Goal: Book appointment/travel/reservation

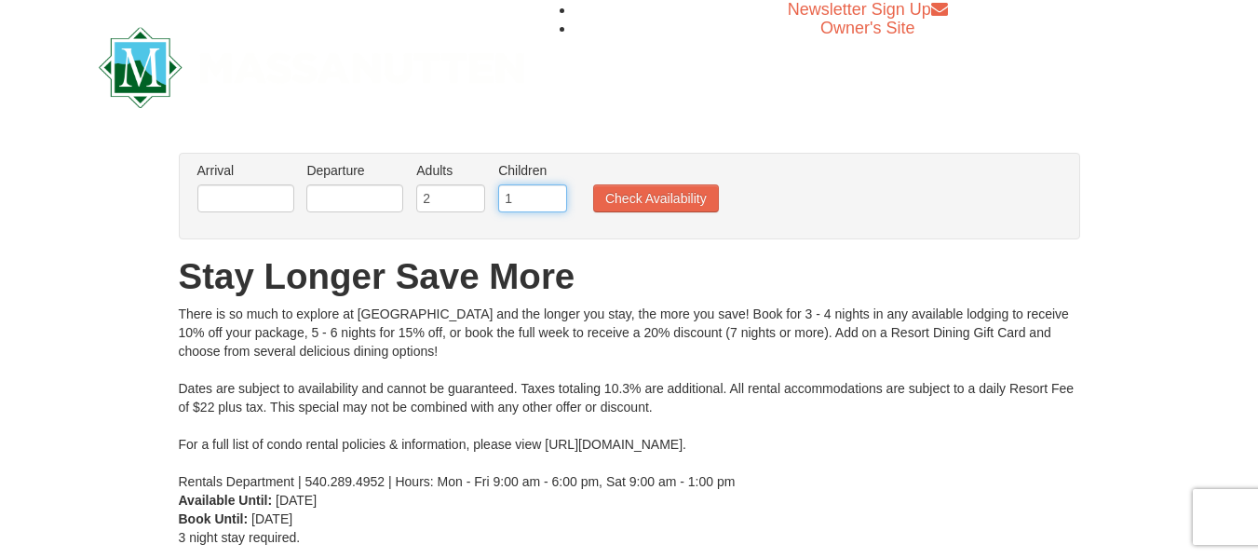
click at [550, 191] on input "1" at bounding box center [532, 198] width 69 height 28
click at [552, 191] on input "2" at bounding box center [532, 198] width 69 height 28
click at [552, 191] on input "3" at bounding box center [532, 198] width 69 height 28
click at [552, 191] on input "4" at bounding box center [532, 198] width 69 height 28
click at [552, 191] on input "5" at bounding box center [532, 198] width 69 height 28
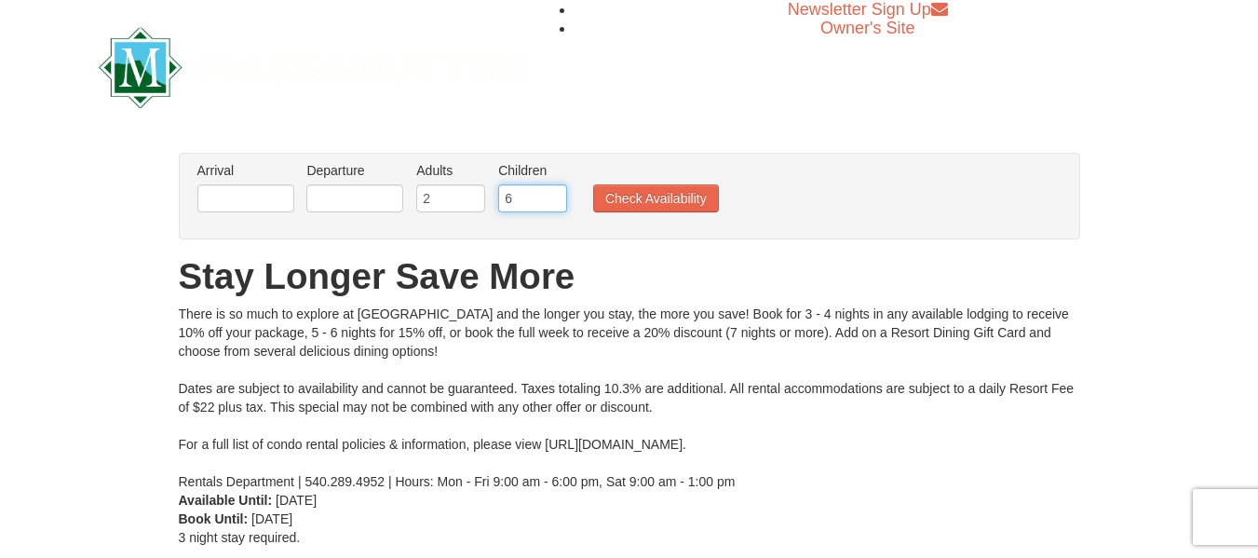
type input "6"
click at [552, 191] on input "6" at bounding box center [532, 198] width 69 height 28
click at [300, 201] on ul "Arrival Please format dates MM/DD/YYYY Please format dates MM/DD/YYYY Departure…" at bounding box center [620, 191] width 854 height 61
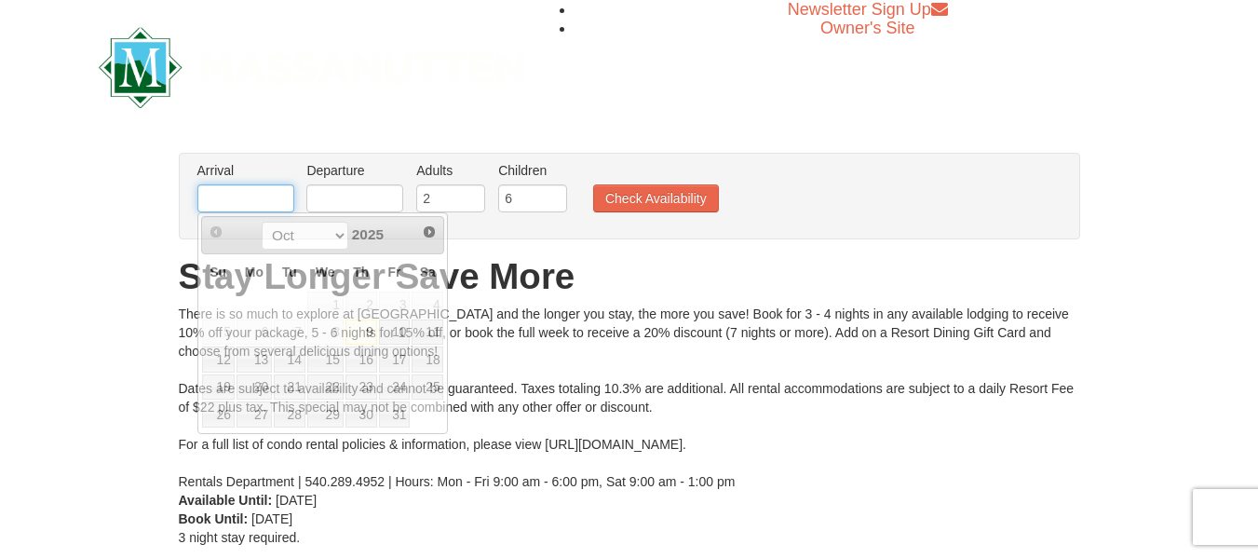
click at [232, 196] on input "text" at bounding box center [245, 198] width 97 height 28
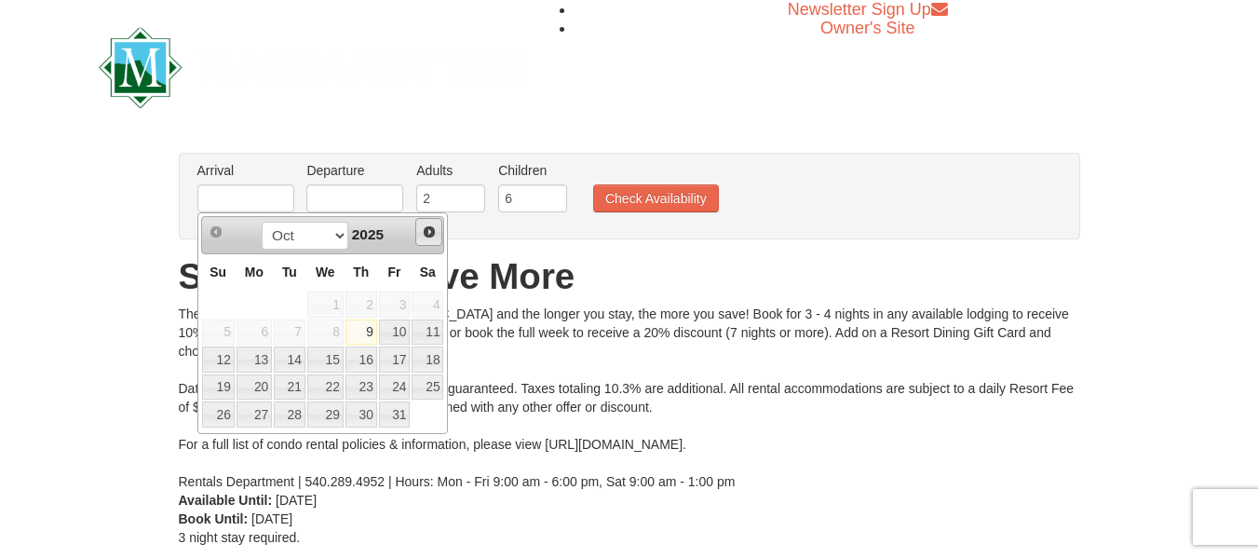
click at [418, 237] on link "Next" at bounding box center [429, 232] width 28 height 28
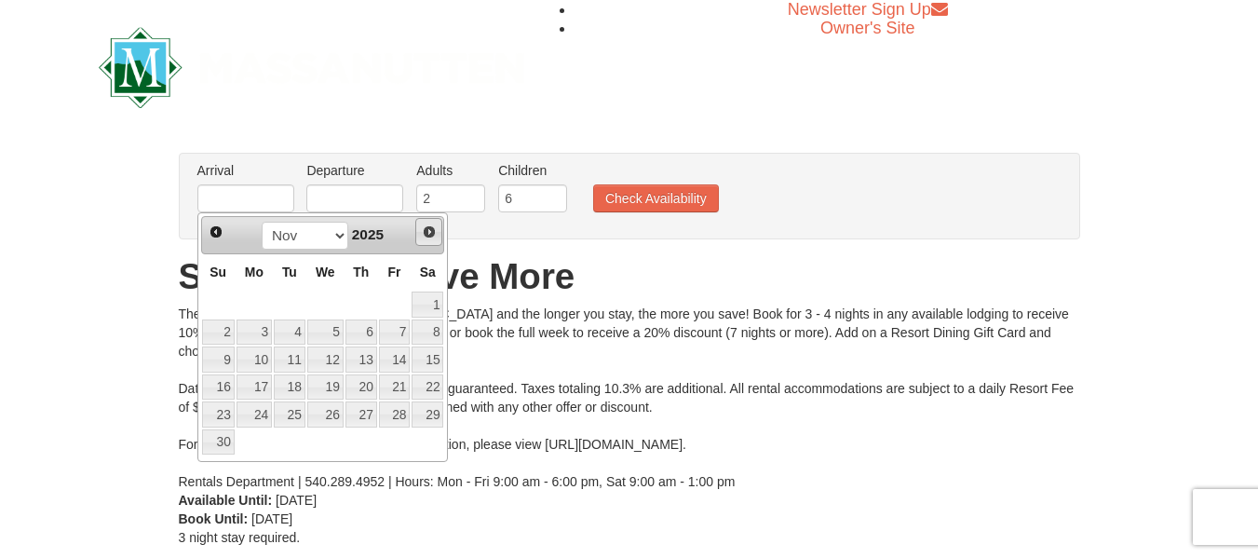
click at [418, 237] on link "Next" at bounding box center [429, 232] width 28 height 28
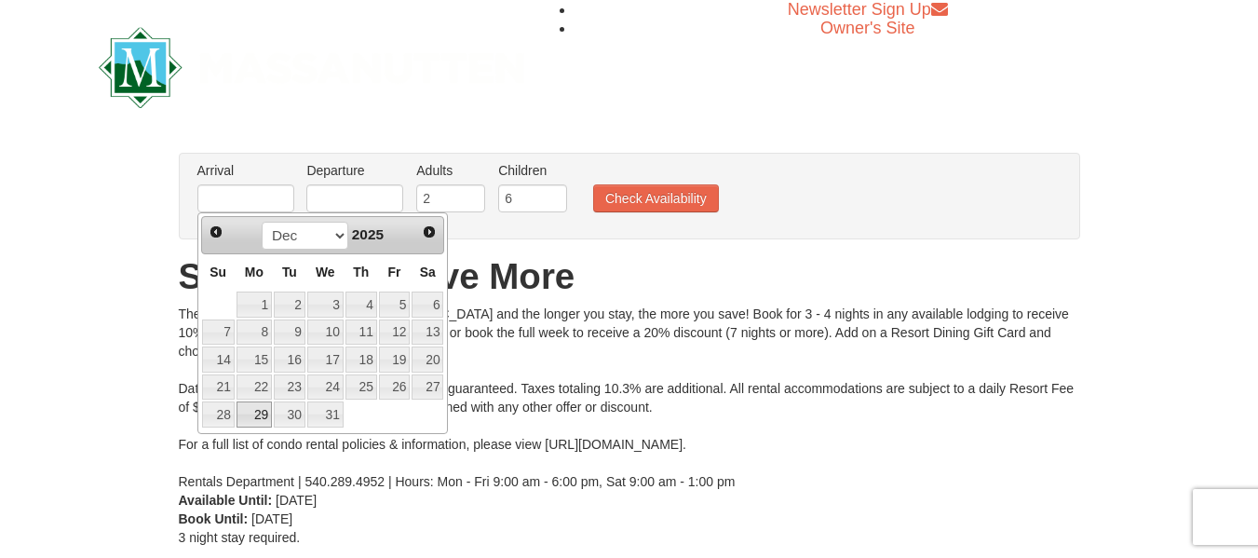
click at [255, 411] on link "29" at bounding box center [254, 414] width 35 height 26
type input "12/29/2025"
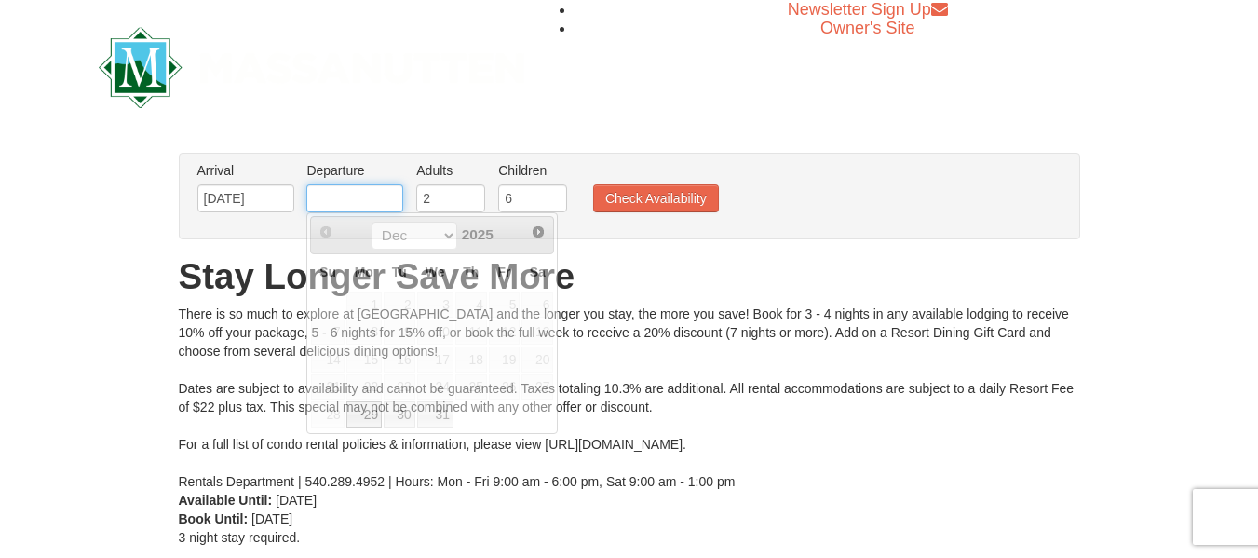
click at [366, 204] on input "text" at bounding box center [354, 198] width 97 height 28
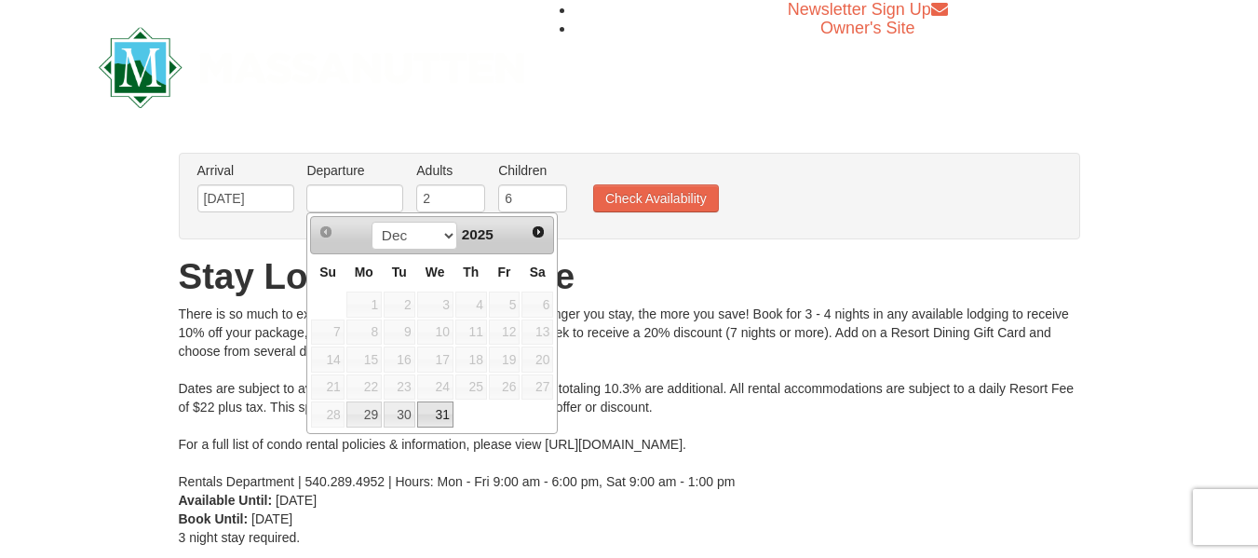
click at [437, 417] on link "31" at bounding box center [435, 414] width 36 height 26
type input "12/31/2025"
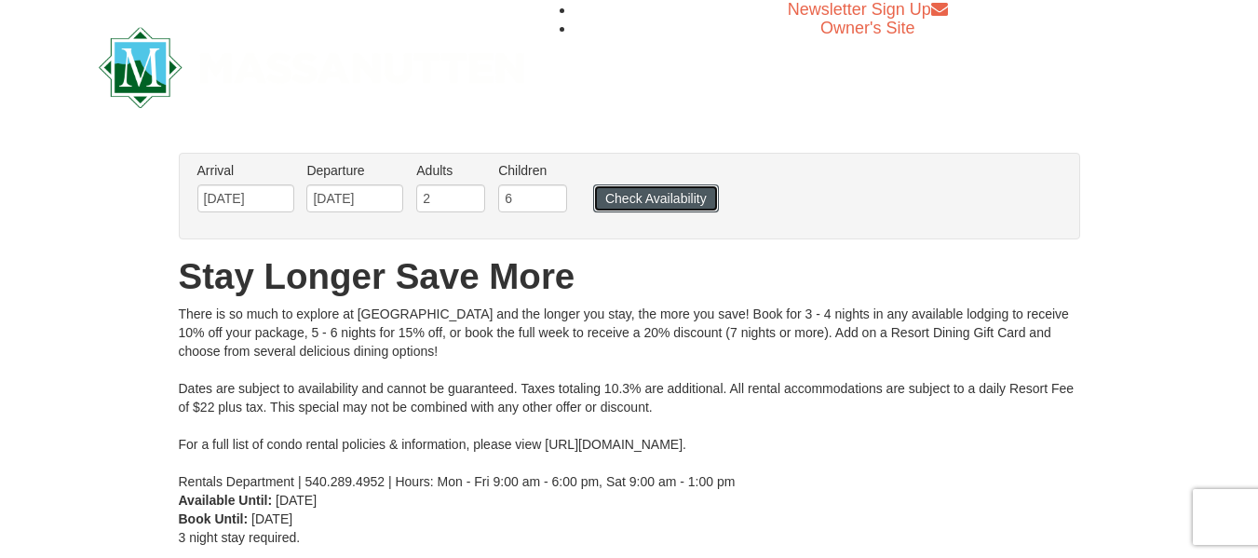
click at [667, 200] on button "Check Availability" at bounding box center [656, 198] width 126 height 28
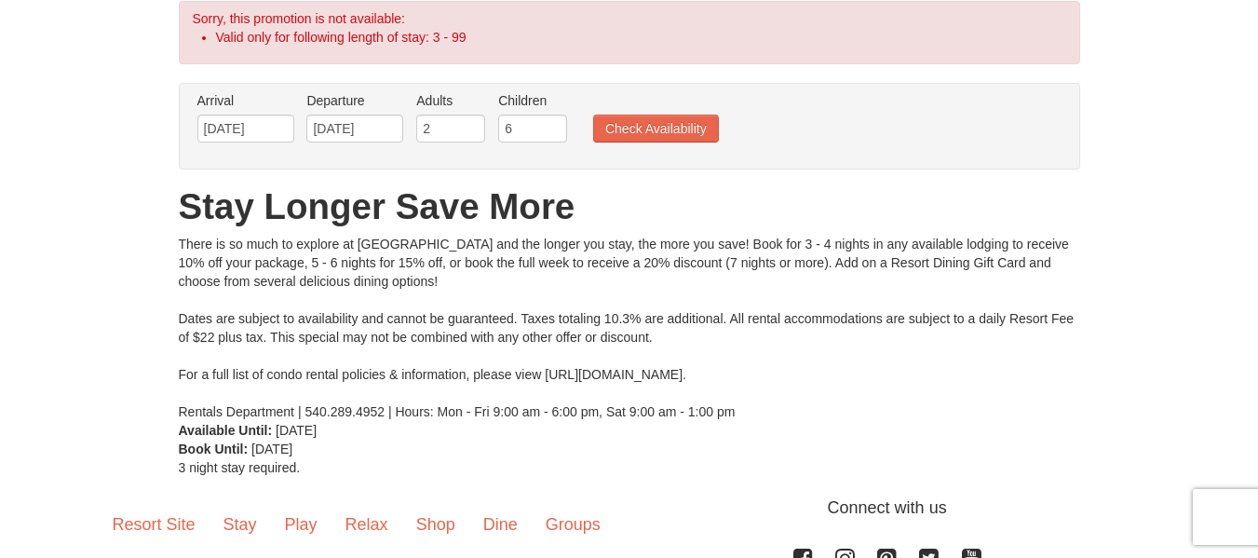
scroll to position [150, 0]
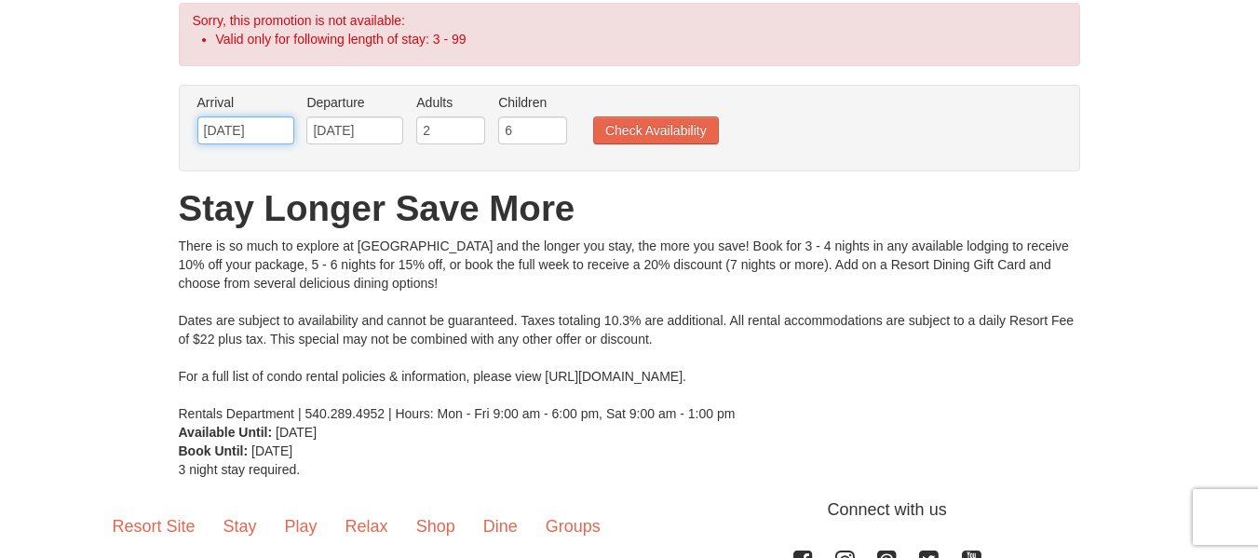
click at [240, 128] on input "12/29/2025" at bounding box center [245, 130] width 97 height 28
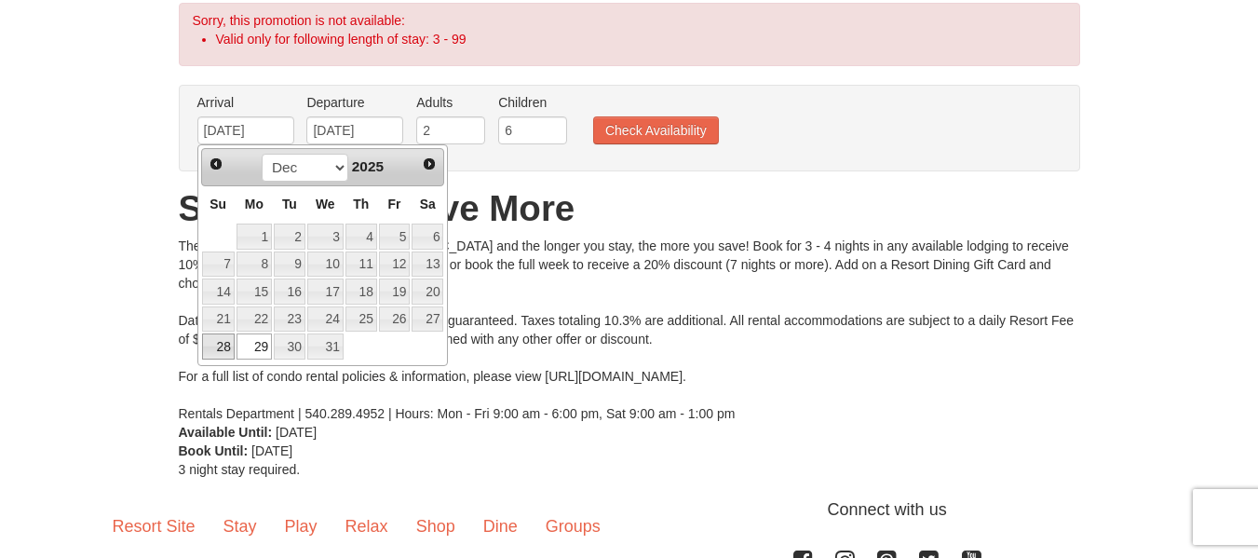
click at [225, 348] on link "28" at bounding box center [218, 346] width 33 height 26
type input "[DATE]"
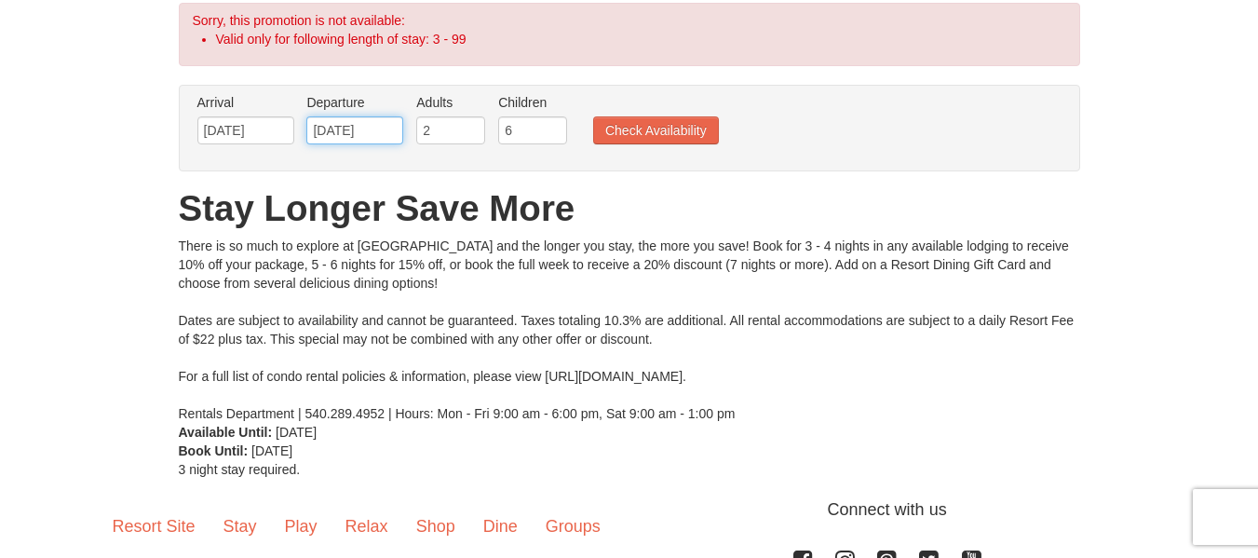
click at [342, 134] on input "12/31/2025" at bounding box center [354, 130] width 97 height 28
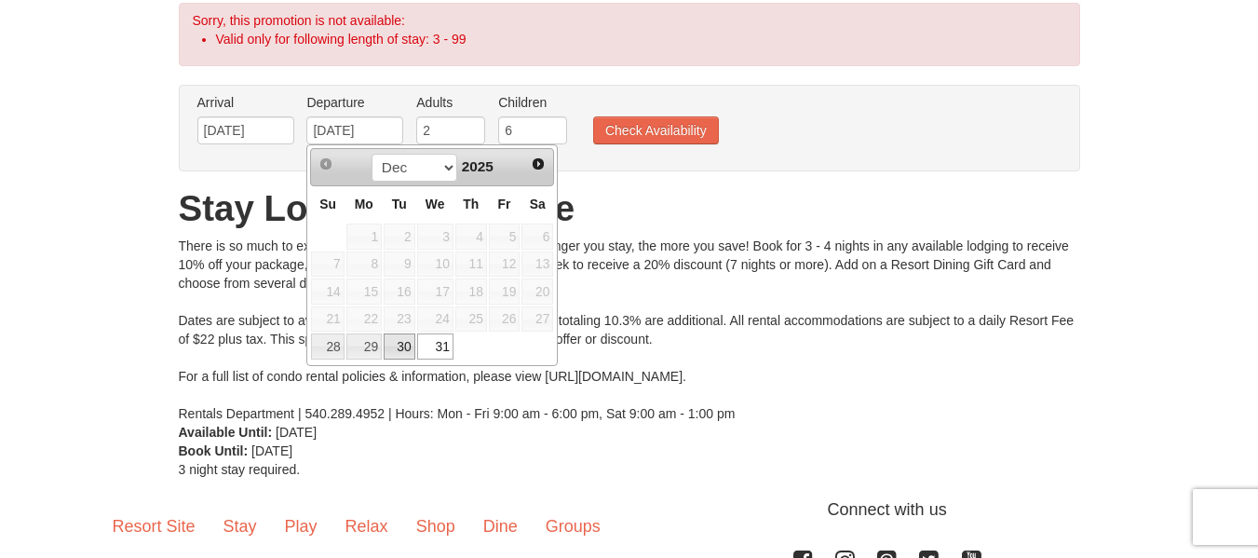
click at [399, 340] on link "30" at bounding box center [400, 346] width 32 height 26
type input "[DATE]"
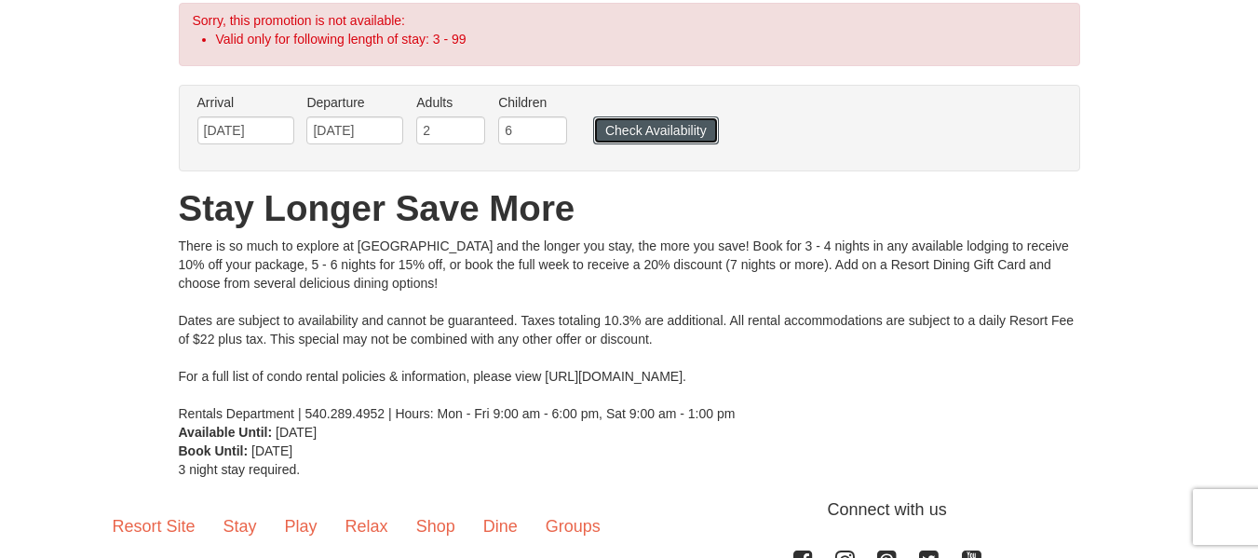
click at [633, 130] on button "Check Availability" at bounding box center [656, 130] width 126 height 28
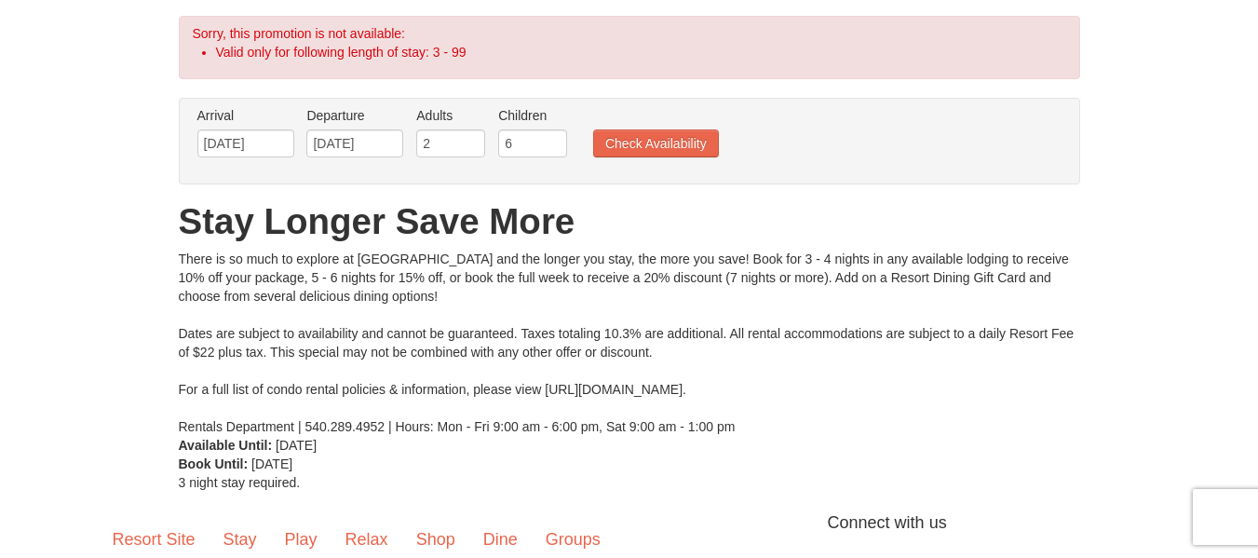
scroll to position [93, 0]
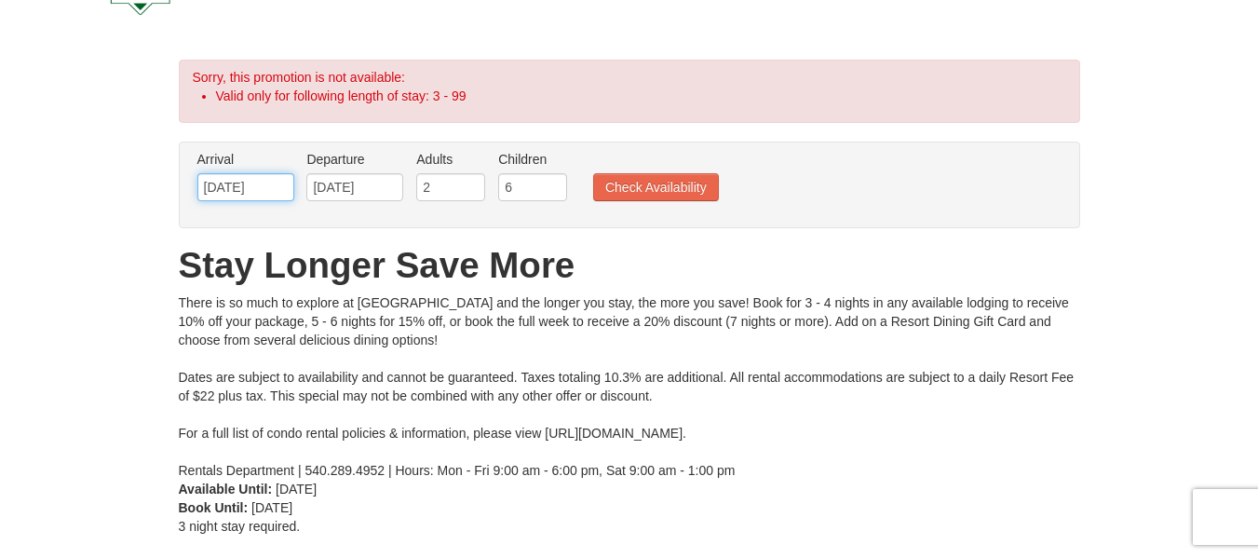
click at [264, 197] on input "[DATE]" at bounding box center [245, 187] width 97 height 28
click at [334, 193] on input "[DATE]" at bounding box center [354, 187] width 97 height 28
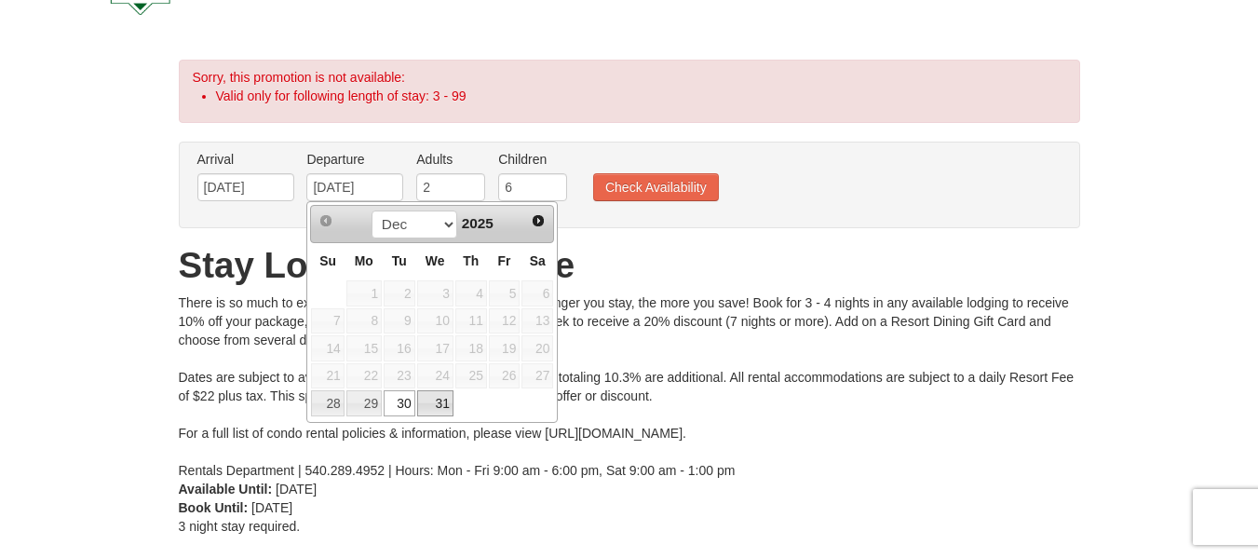
click at [438, 401] on link "31" at bounding box center [435, 403] width 36 height 26
type input "12/31/2025"
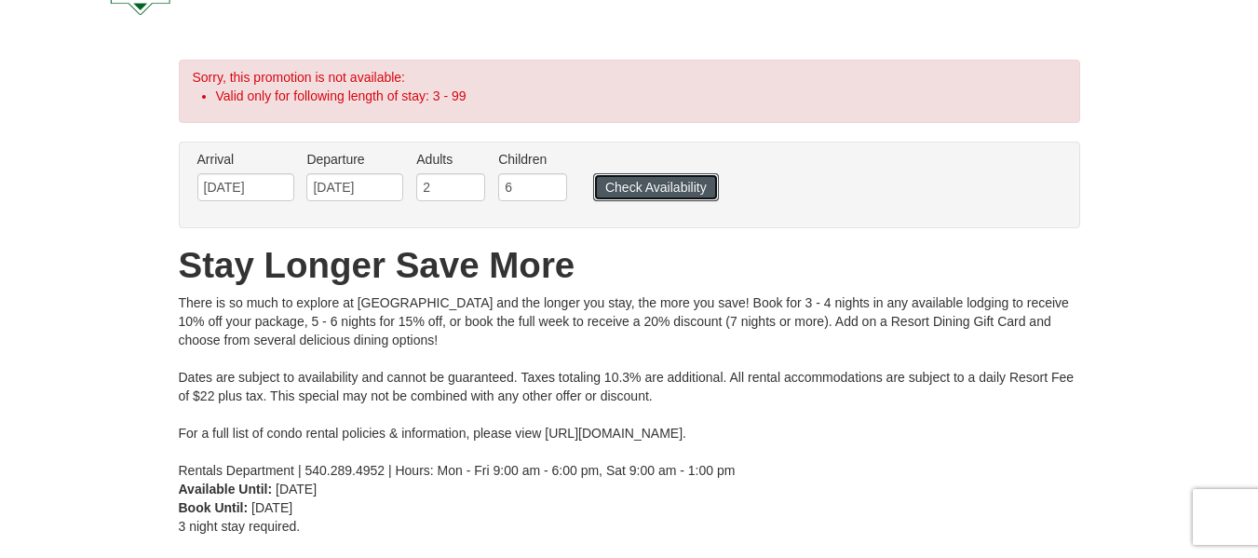
click at [654, 183] on button "Check Availability" at bounding box center [656, 187] width 126 height 28
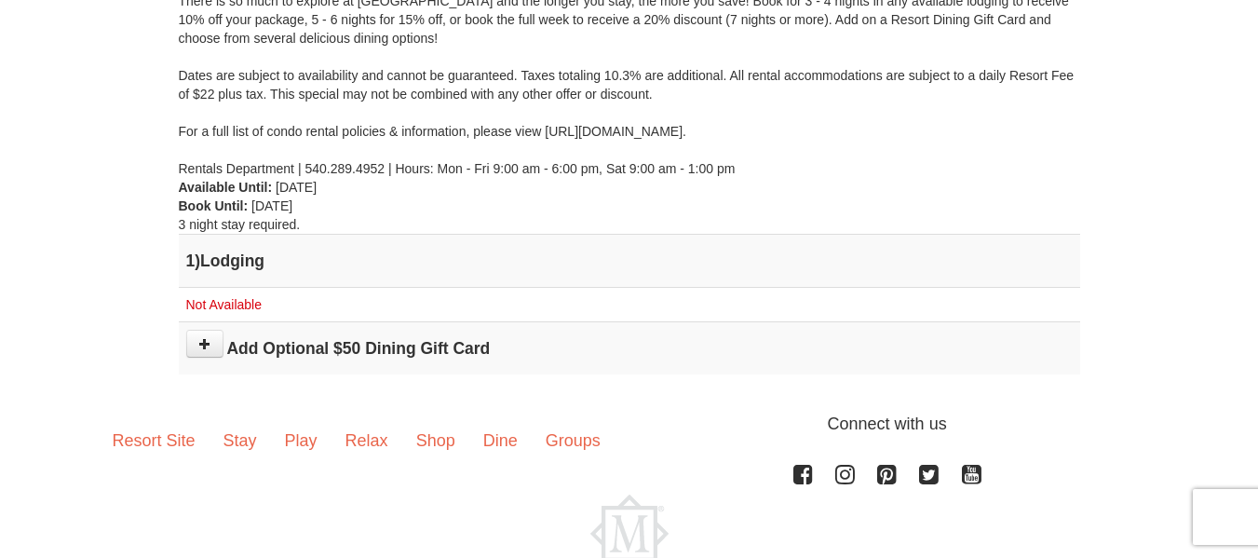
scroll to position [279, 0]
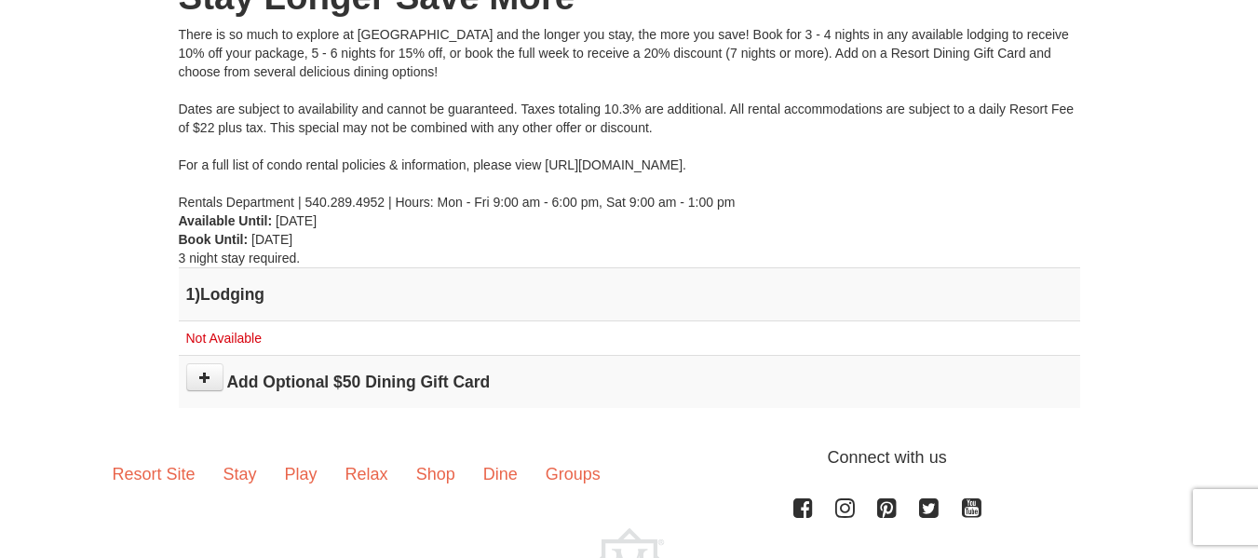
click at [249, 301] on h4 "1 ) Lodging" at bounding box center [629, 294] width 887 height 19
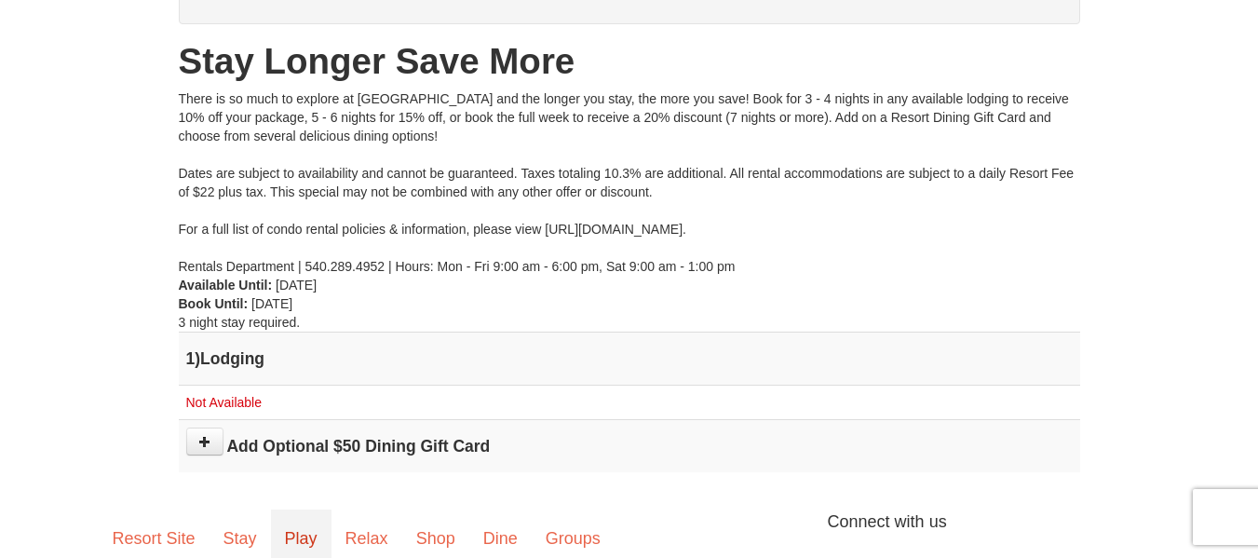
scroll to position [227, 0]
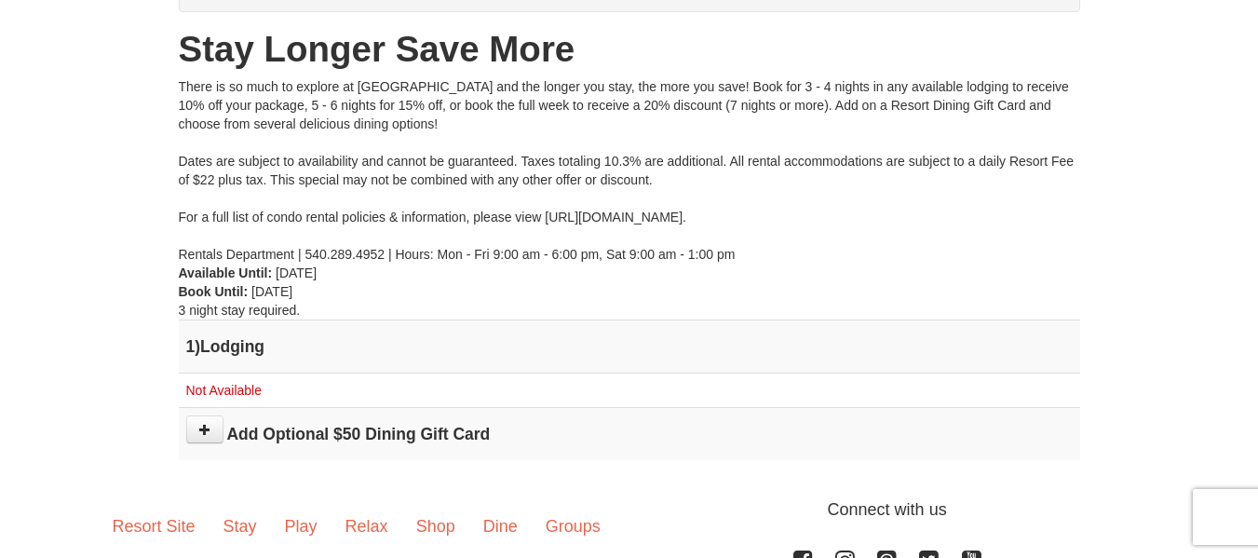
click at [212, 330] on td "1 ) Lodging" at bounding box center [630, 346] width 902 height 53
drag, startPoint x: 223, startPoint y: 357, endPoint x: 259, endPoint y: 369, distance: 38.3
click at [225, 358] on td "1 ) Lodging" at bounding box center [630, 346] width 902 height 53
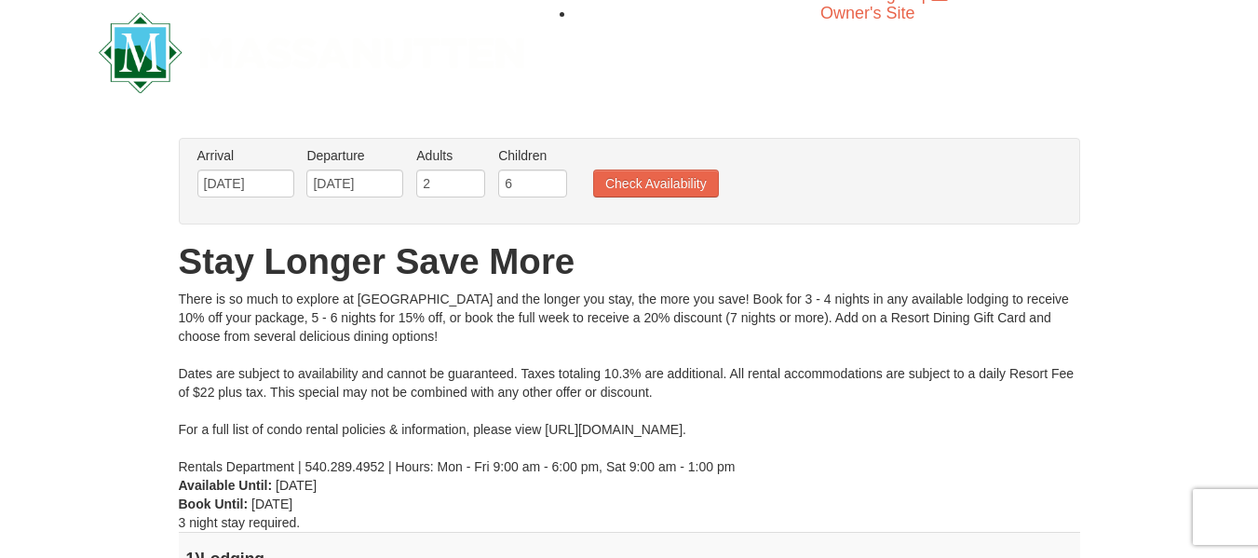
scroll to position [0, 0]
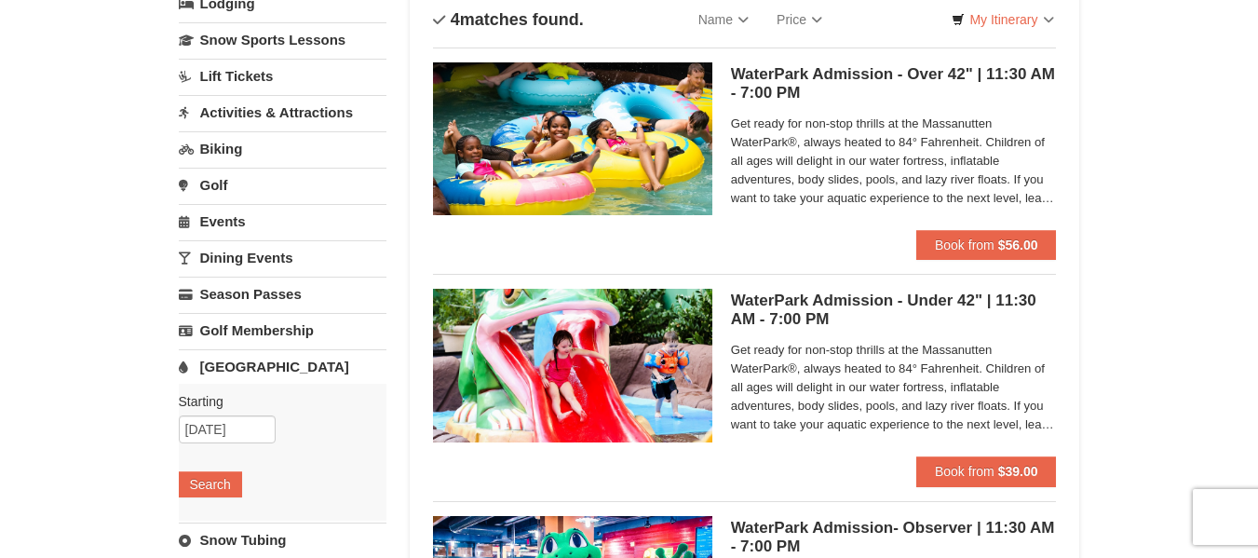
scroll to position [93, 0]
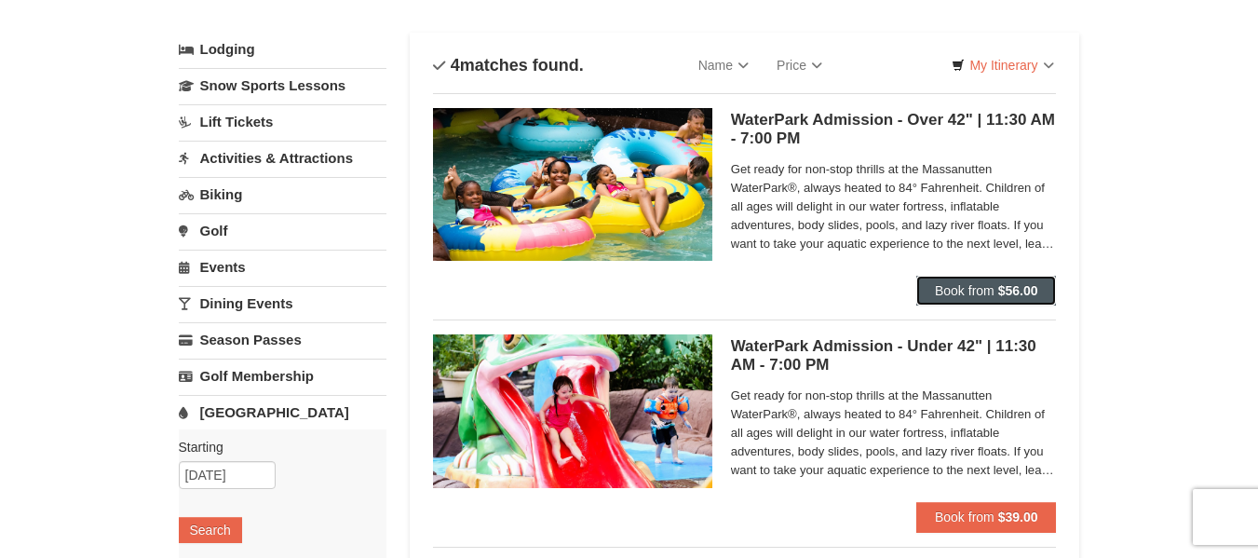
click at [1029, 291] on strong "$56.00" at bounding box center [1018, 290] width 40 height 15
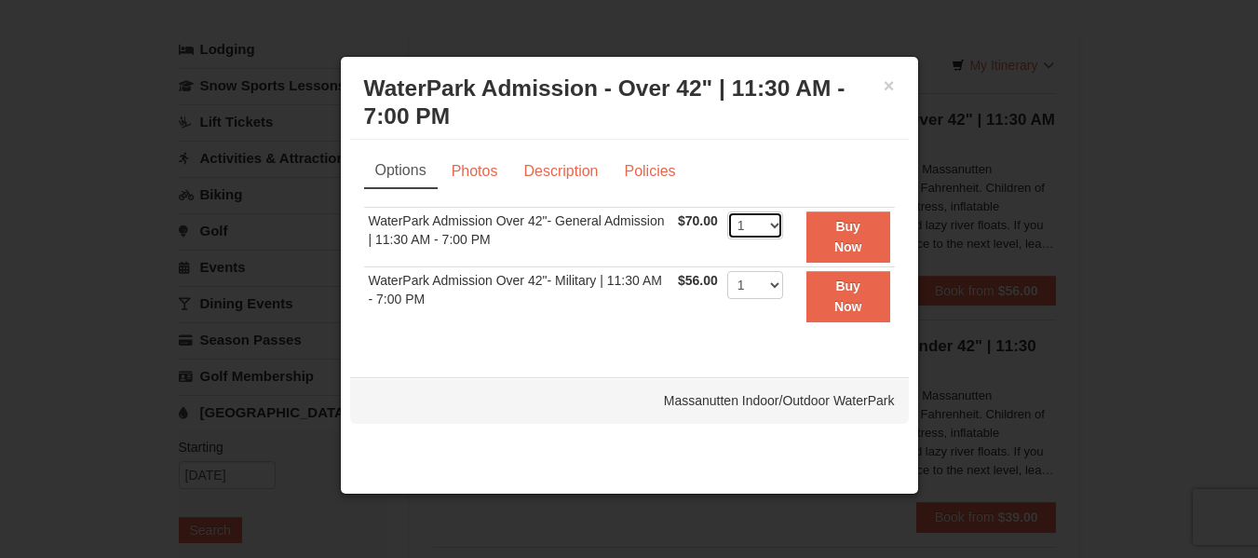
click at [765, 230] on select "1 2 3 4 5 6 7 8 9 10 11 12 13 14 15 16 17 18 19 20 21 22" at bounding box center [755, 225] width 56 height 28
click at [770, 222] on select "1 2 3 4 5 6 7 8 9 10 11 12 13 14 15 16 17 18 19 20 21 22" at bounding box center [755, 225] width 56 height 28
select select "4"
click at [727, 211] on select "1 2 3 4 5 6 7 8 9 10 11 12 13 14 15 16 17 18 19 20 21 22" at bounding box center [755, 225] width 56 height 28
click at [828, 238] on button "Buy Now" at bounding box center [849, 236] width 84 height 51
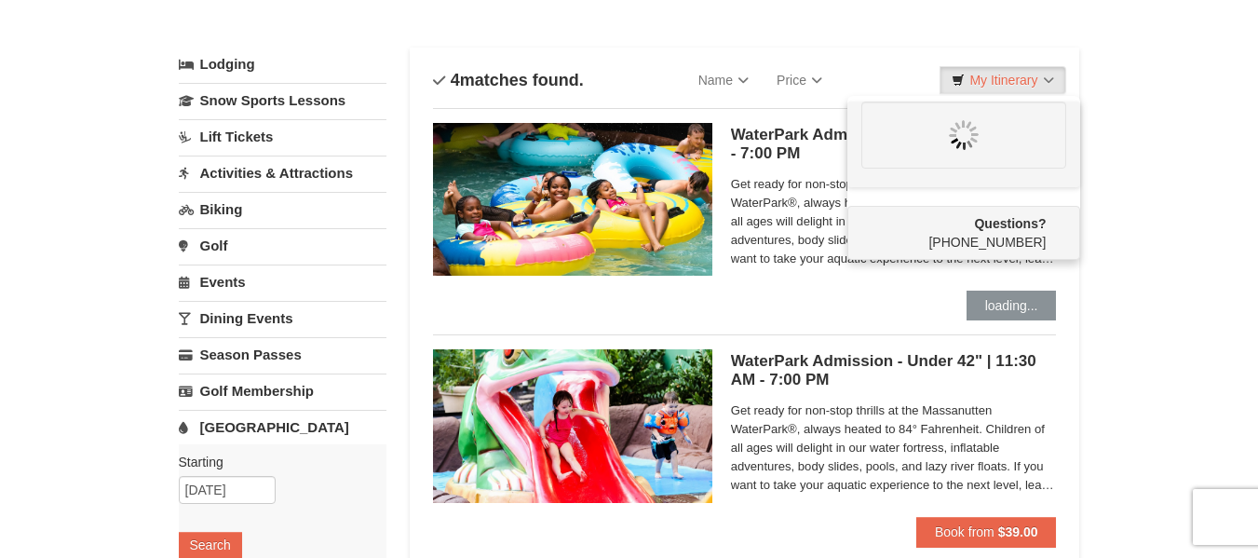
scroll to position [186, 0]
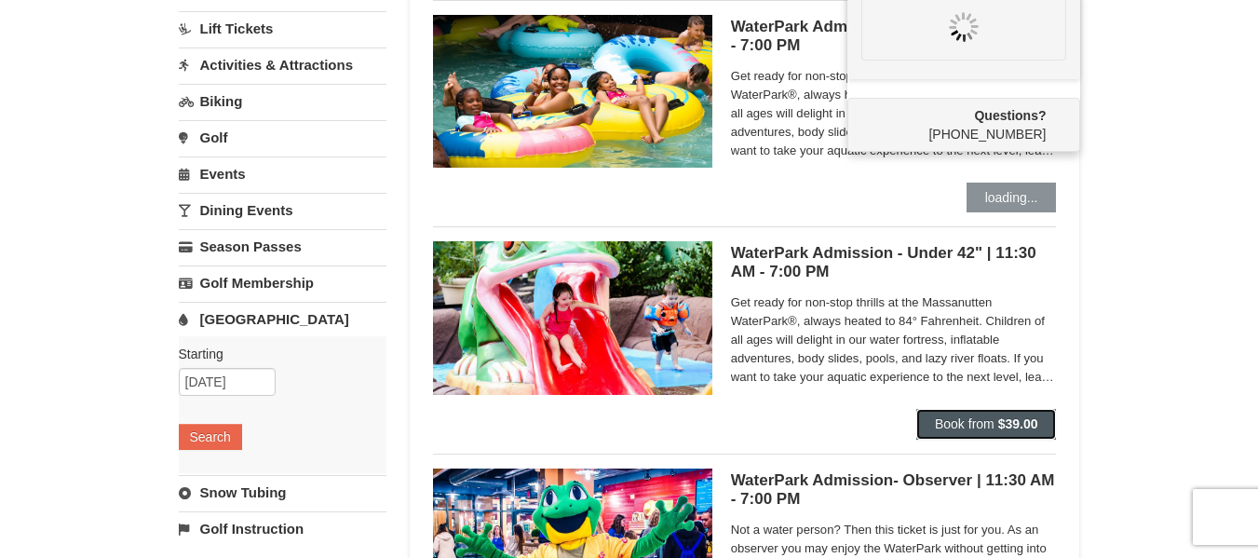
click at [989, 428] on span "Book from" at bounding box center [965, 423] width 60 height 15
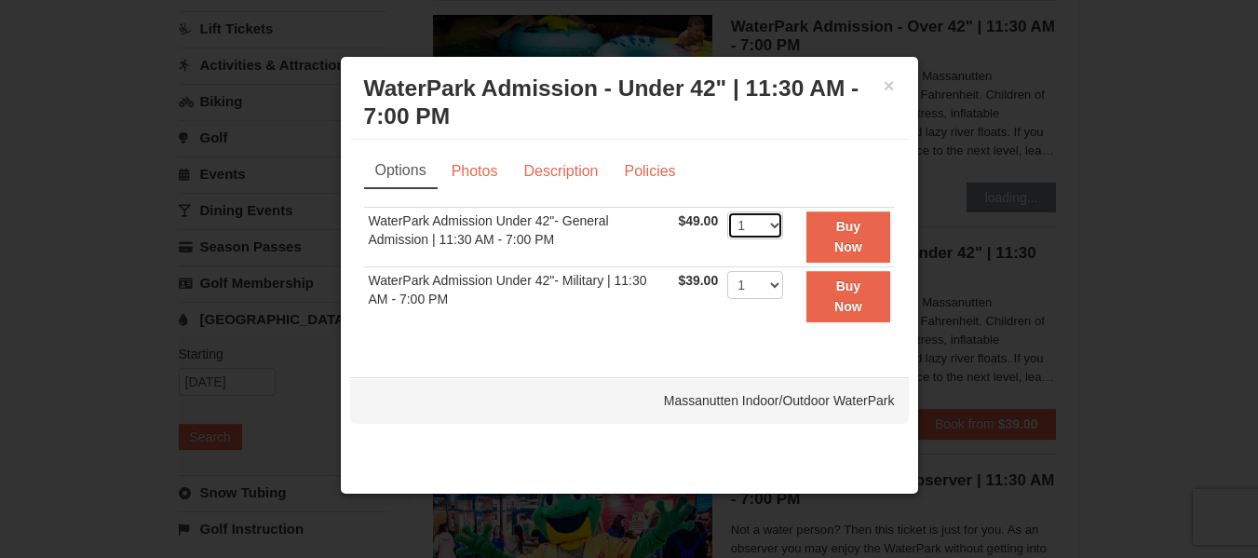
click at [776, 234] on select "1 2 3 4 5 6 7 8 9 10 11 12 13 14 15 16 17 18 19 20 21 22" at bounding box center [755, 225] width 56 height 28
select select "2"
click at [727, 211] on select "1 2 3 4 5 6 7 8 9 10 11 12 13 14 15 16 17 18 19 20 21 22" at bounding box center [755, 225] width 56 height 28
click at [840, 237] on button "Buy Now" at bounding box center [848, 236] width 83 height 51
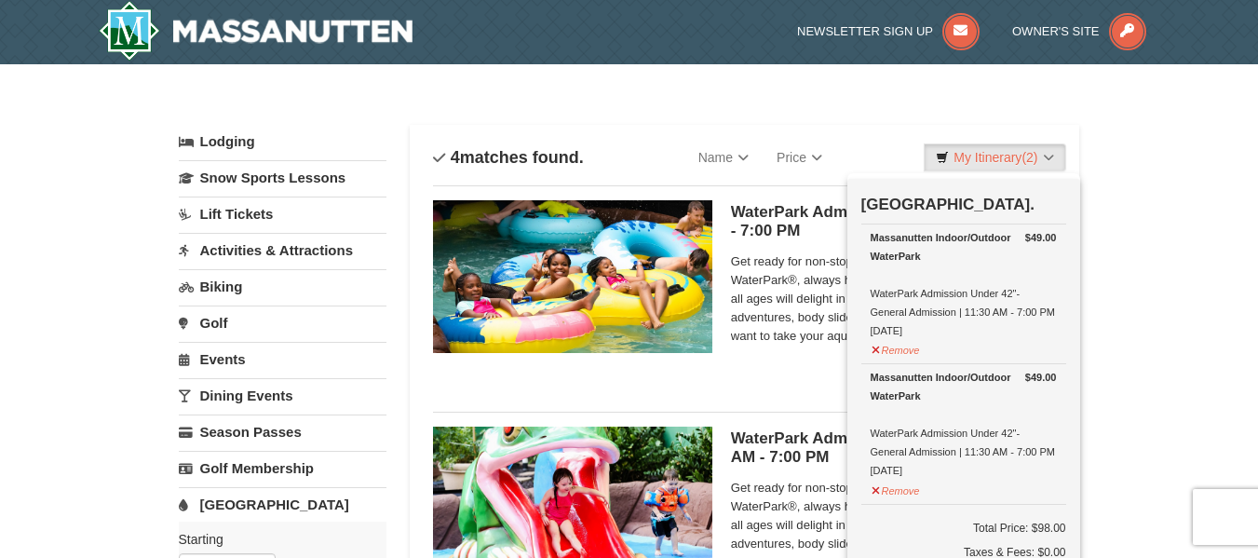
scroll to position [6, 0]
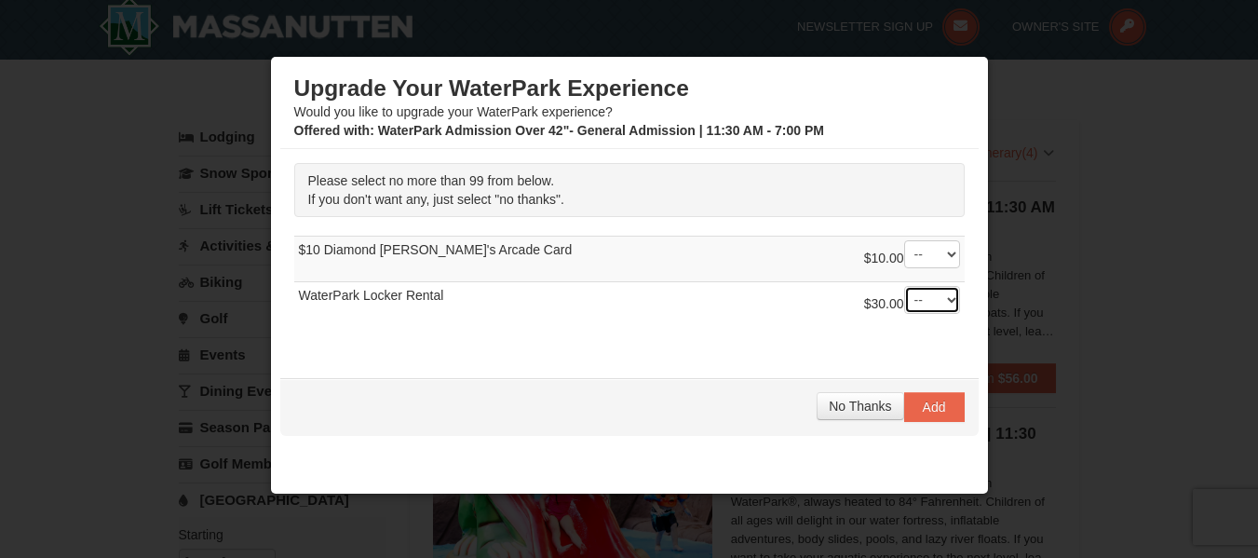
click at [928, 306] on select "-- 01 02 03 04 05 06 07 08" at bounding box center [932, 300] width 56 height 28
select select "2"
click at [904, 286] on select "-- 01 02 03 04 05 06 07 08" at bounding box center [932, 300] width 56 height 28
click at [923, 407] on span "Add" at bounding box center [934, 407] width 23 height 15
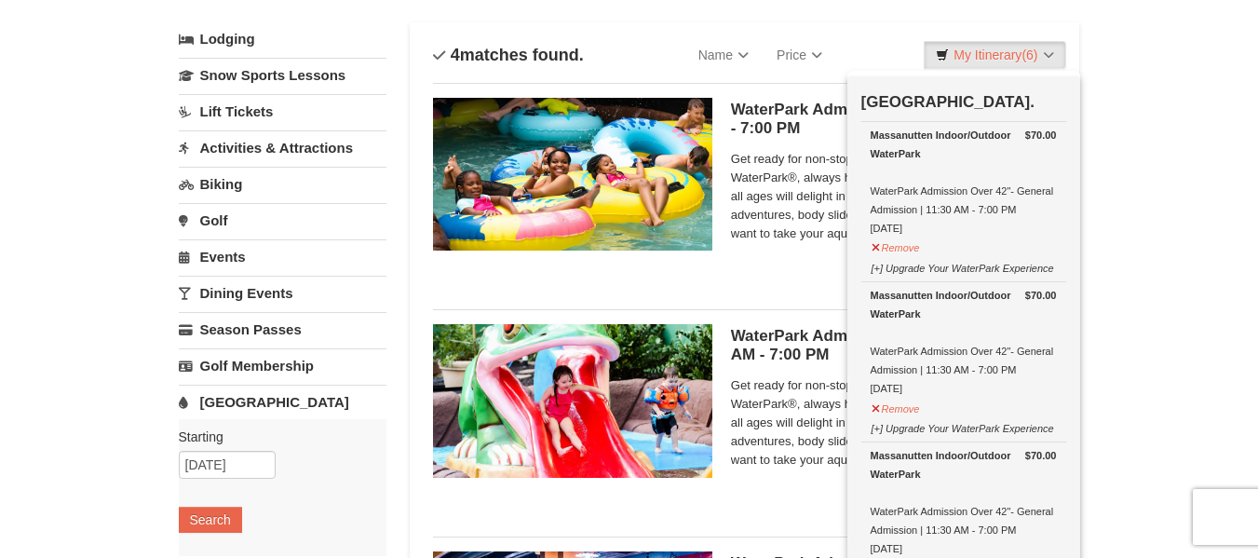
scroll to position [0, 0]
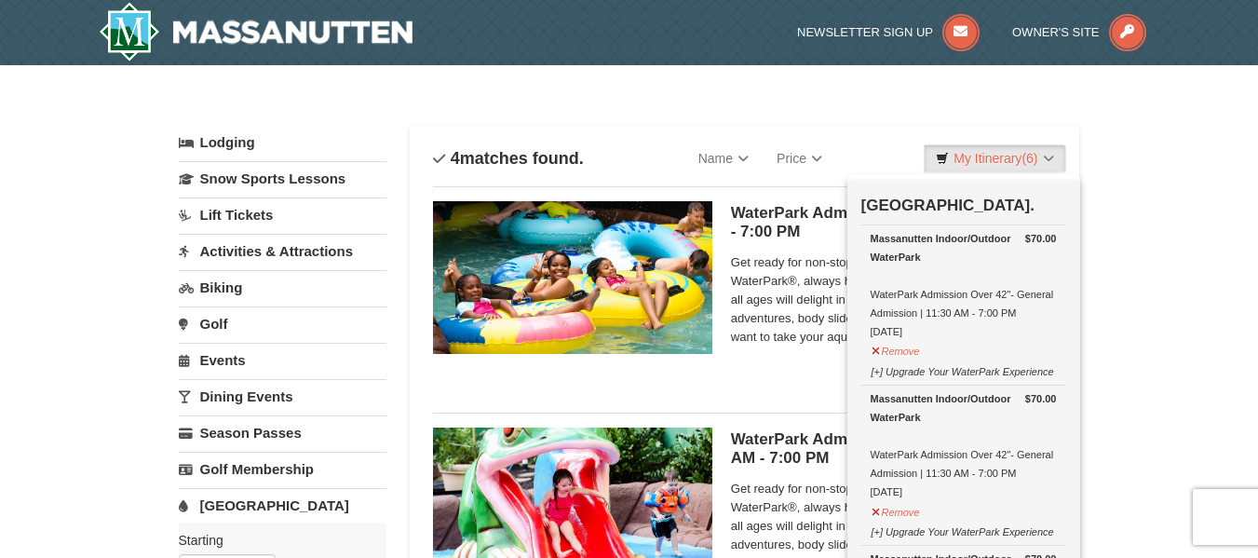
click at [219, 139] on link "Lodging" at bounding box center [283, 143] width 208 height 34
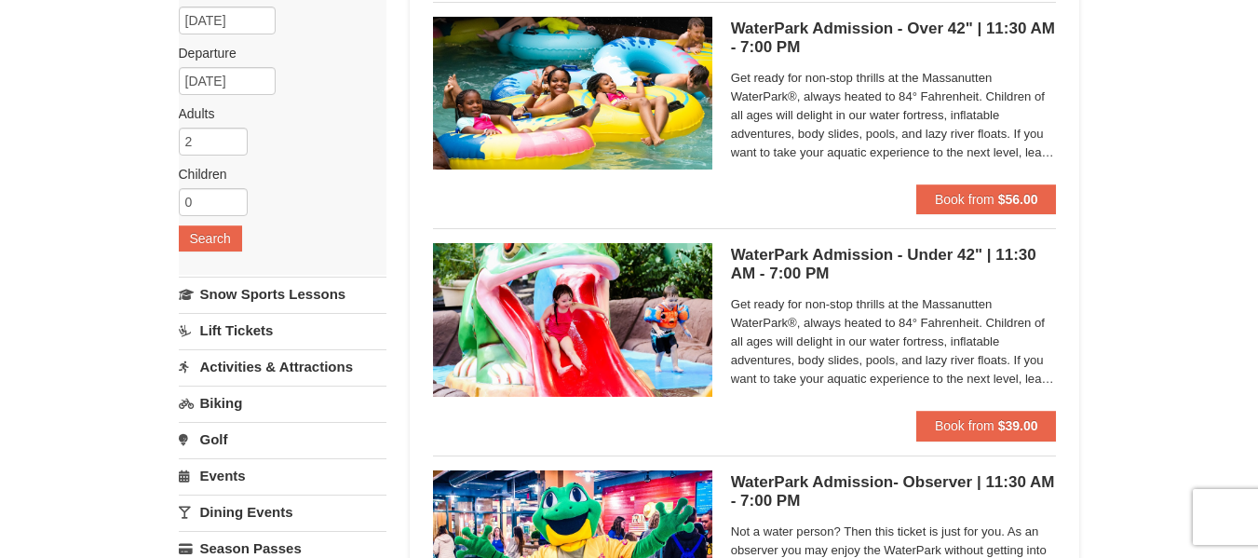
scroll to position [186, 0]
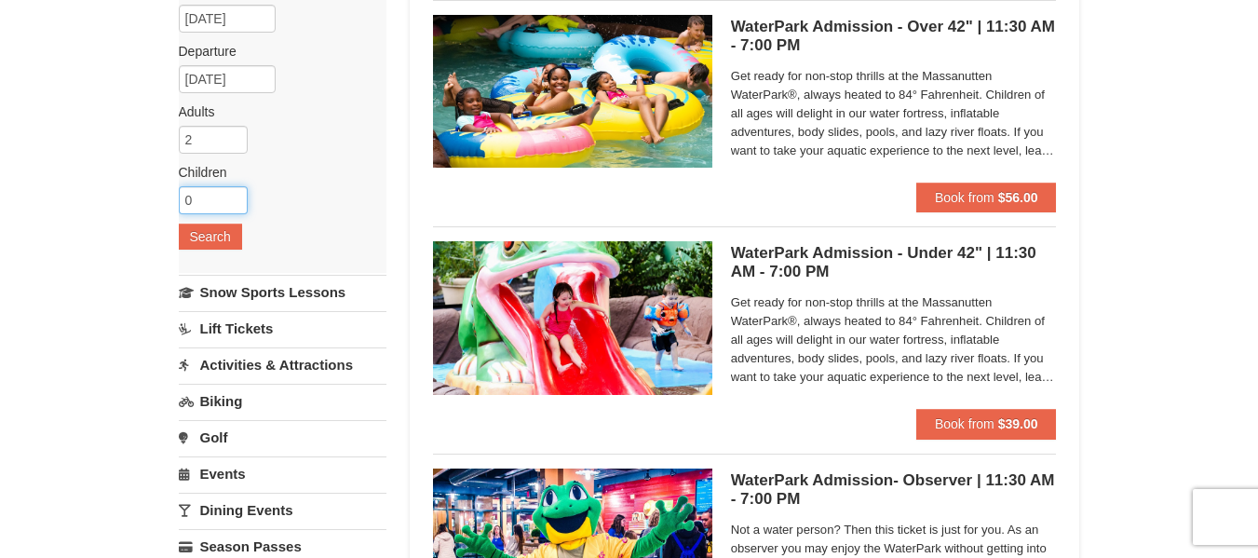
click at [208, 212] on input "0" at bounding box center [213, 200] width 69 height 28
click at [233, 198] on input "1" at bounding box center [213, 200] width 69 height 28
click at [234, 197] on input "2" at bounding box center [213, 200] width 69 height 28
click at [234, 197] on input "3" at bounding box center [213, 200] width 69 height 28
click at [234, 197] on input "4" at bounding box center [213, 200] width 69 height 28
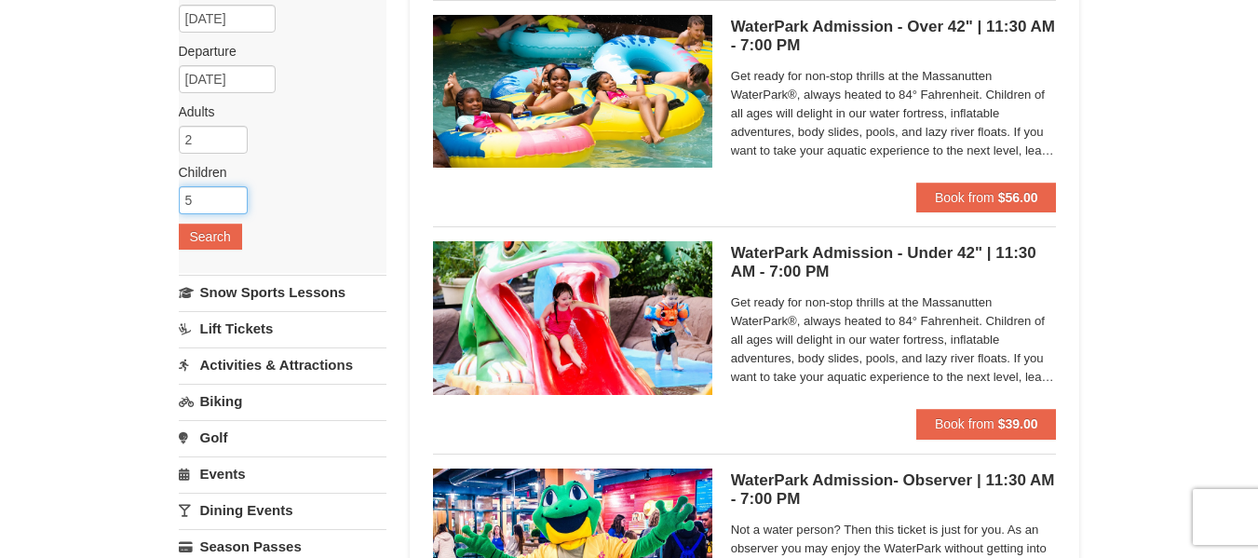
click at [234, 197] on input "5" at bounding box center [213, 200] width 69 height 28
type input "6"
click at [239, 193] on input "6" at bounding box center [213, 200] width 69 height 28
click at [217, 235] on button "Search" at bounding box center [210, 237] width 63 height 26
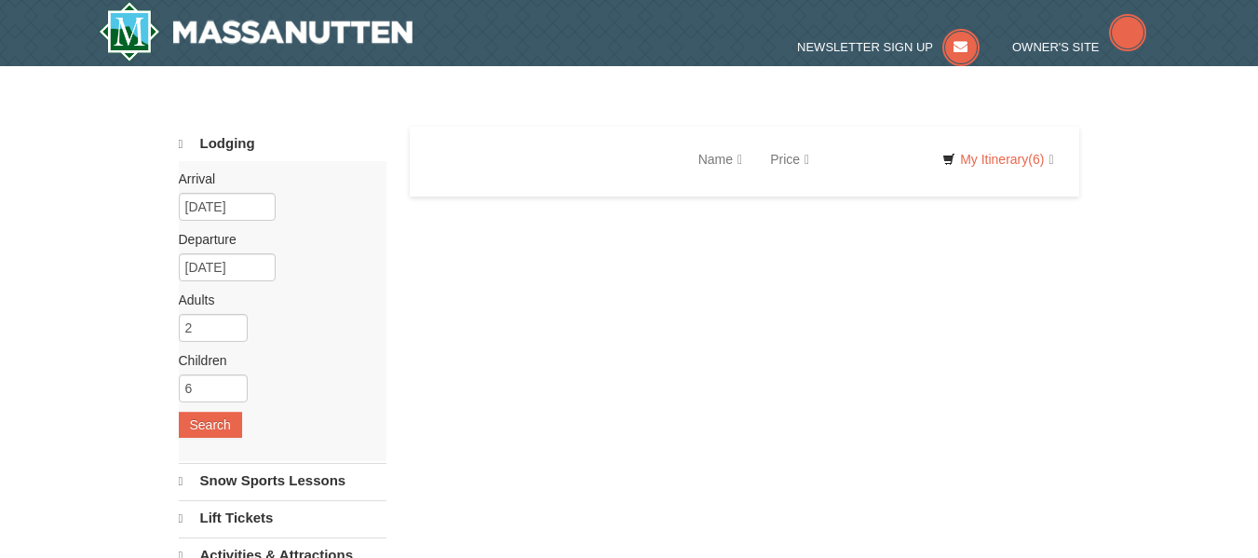
select select "10"
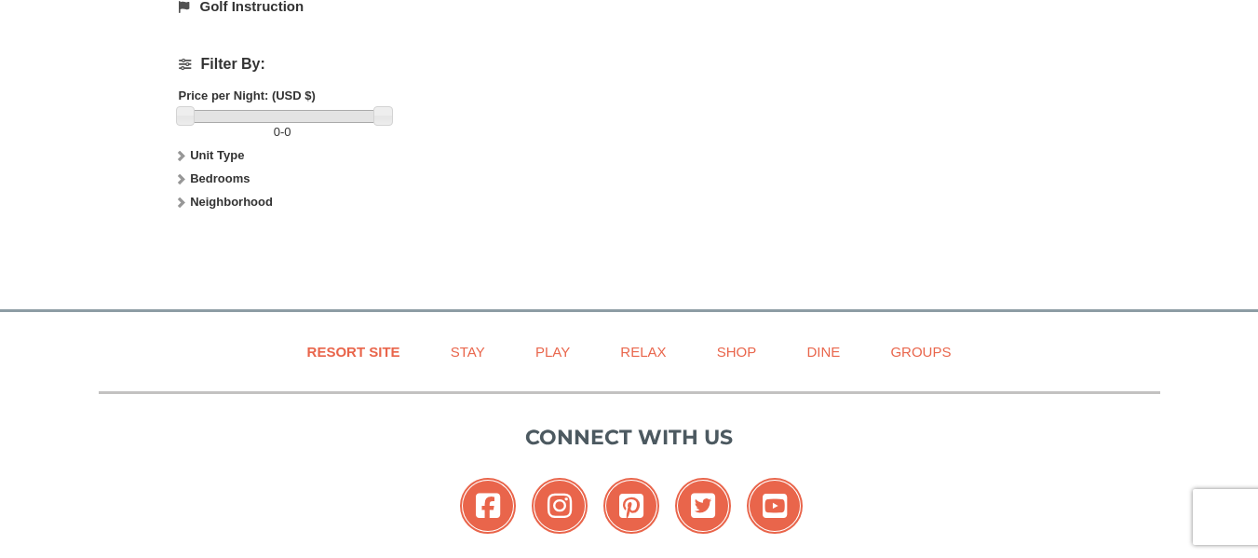
scroll to position [838, 0]
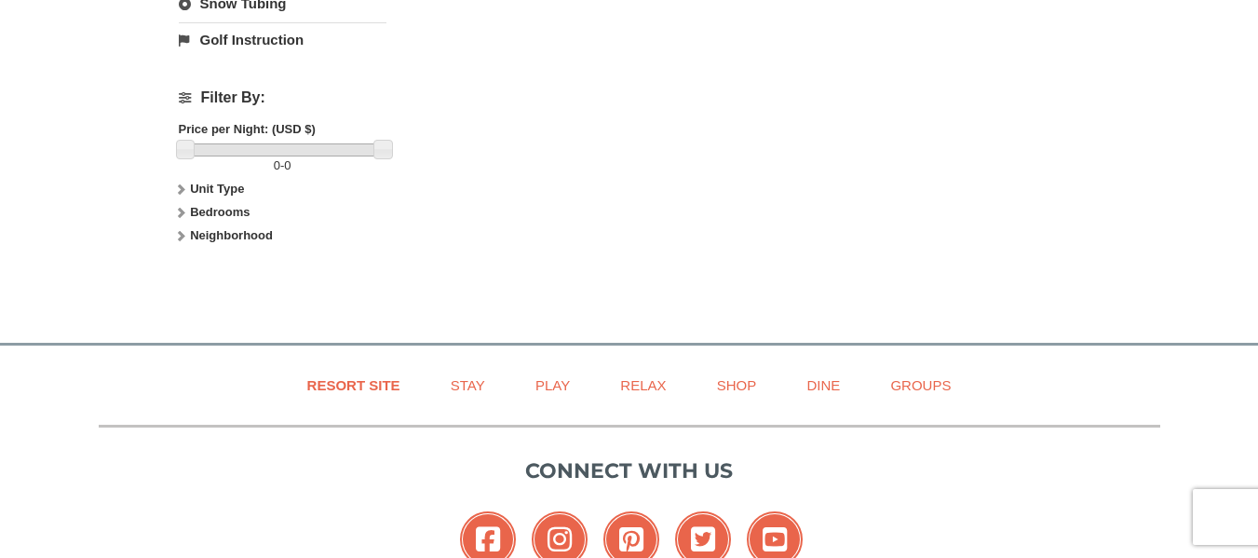
click at [183, 211] on icon at bounding box center [180, 212] width 13 height 13
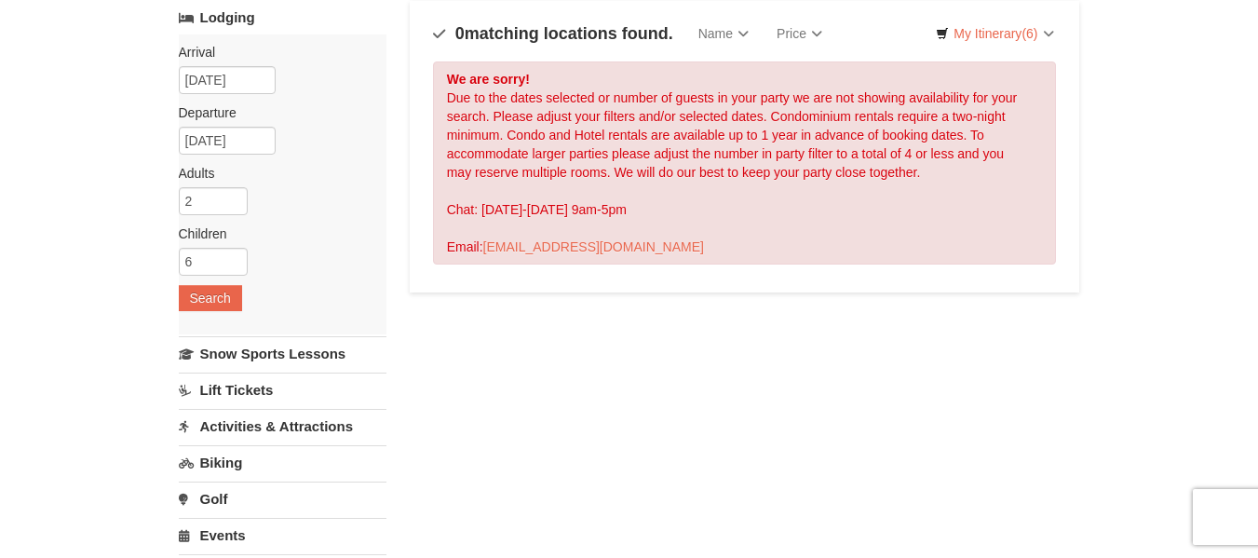
scroll to position [0, 0]
